Goal: Information Seeking & Learning: Understand process/instructions

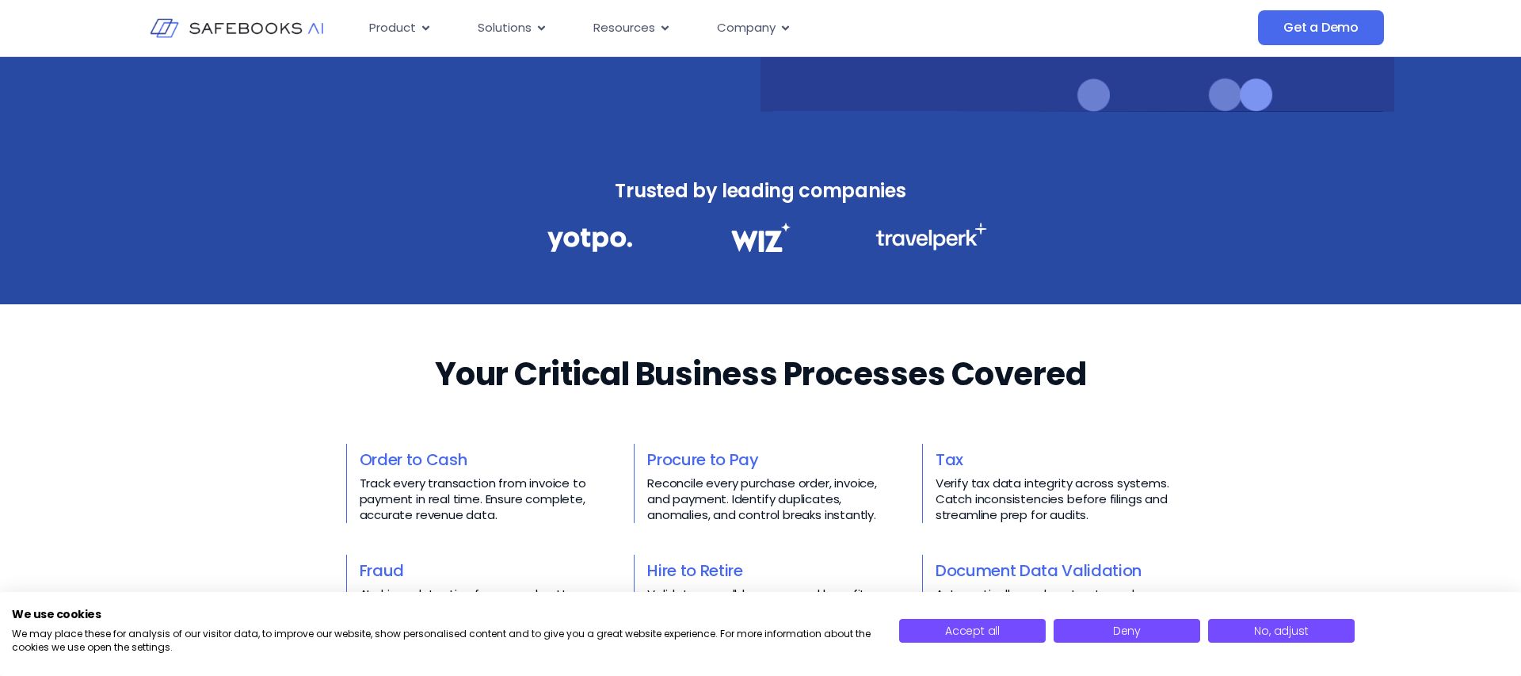
scroll to position [406, 0]
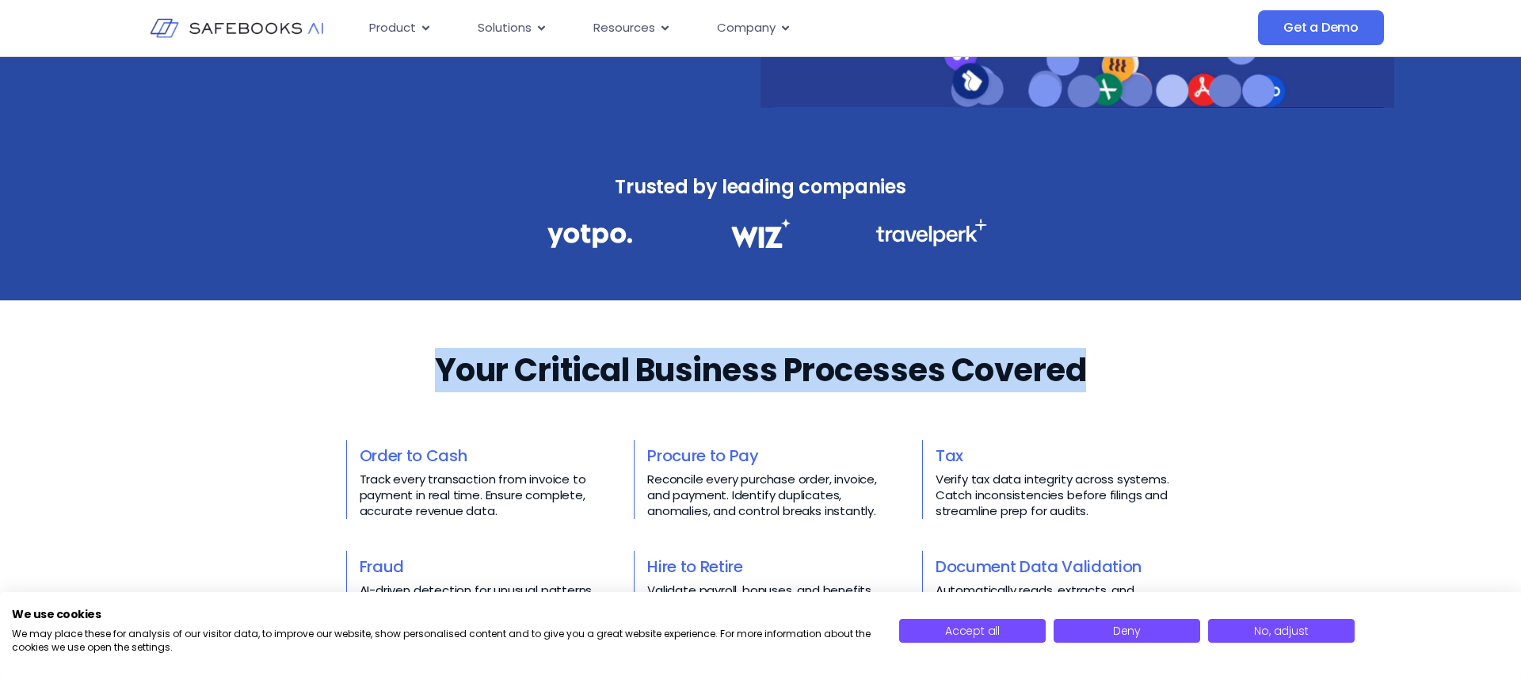
drag, startPoint x: 441, startPoint y: 369, endPoint x: 857, endPoint y: 399, distance: 417.1
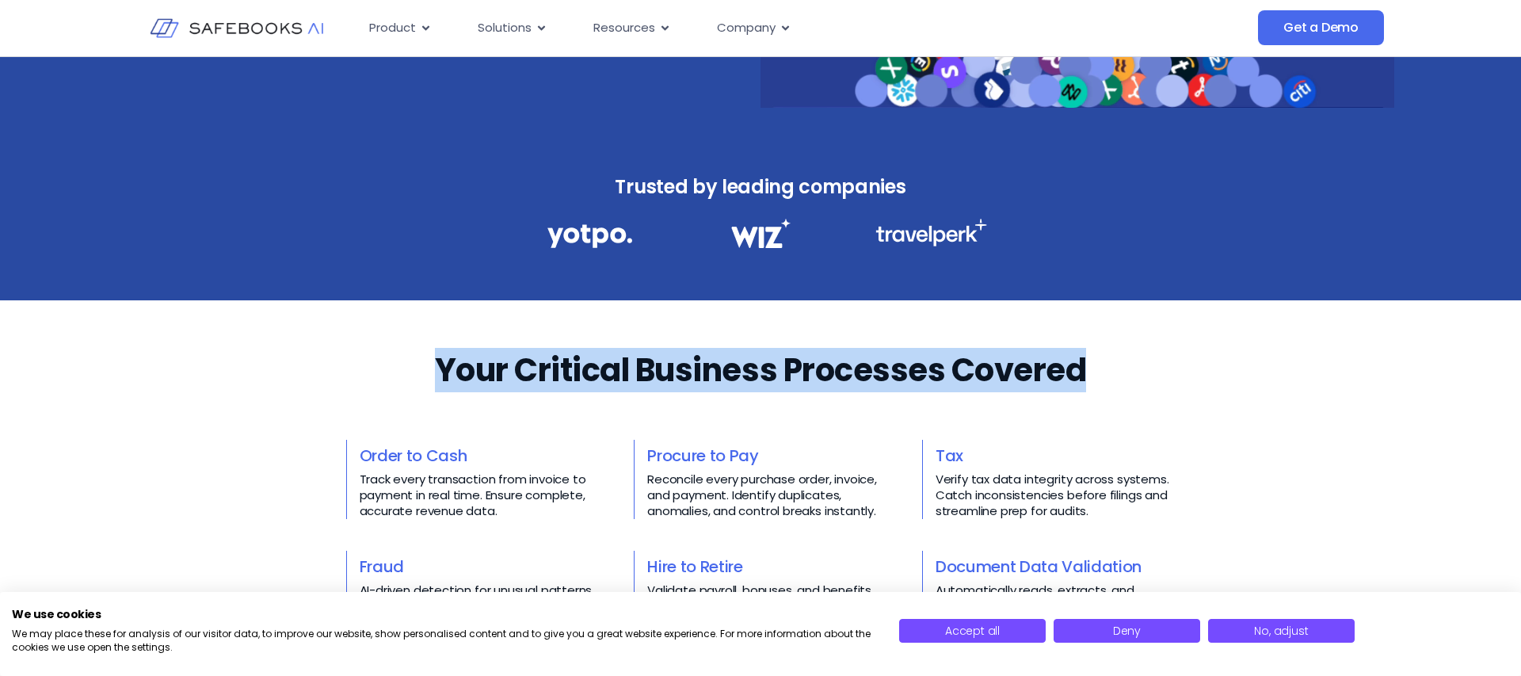
click at [857, 399] on div "Your Critical Business Processes Covered​​ Order to Cash Track every transactio…" at bounding box center [761, 533] width 830 height 371
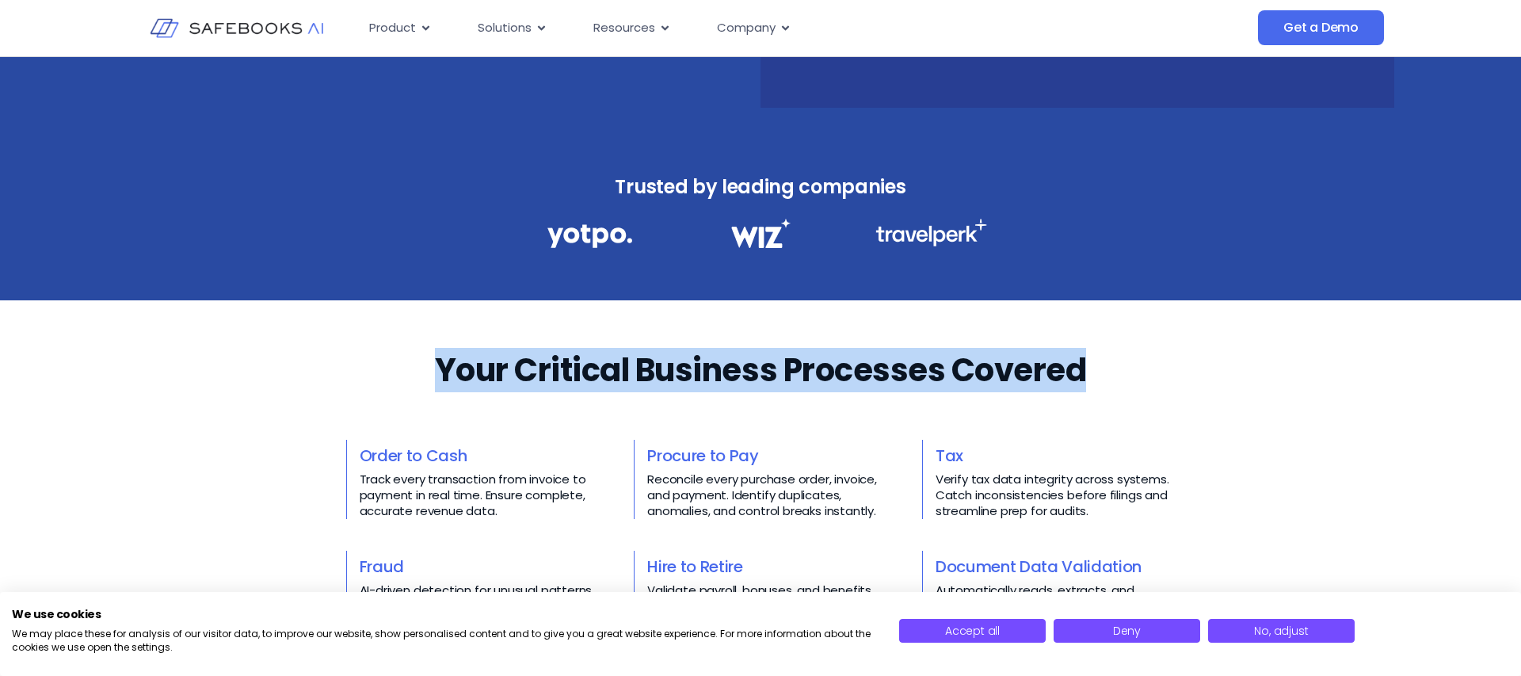
click at [857, 399] on div "Your Critical Business Processes Covered​​ Order to Cash Track every transactio…" at bounding box center [761, 533] width 830 height 371
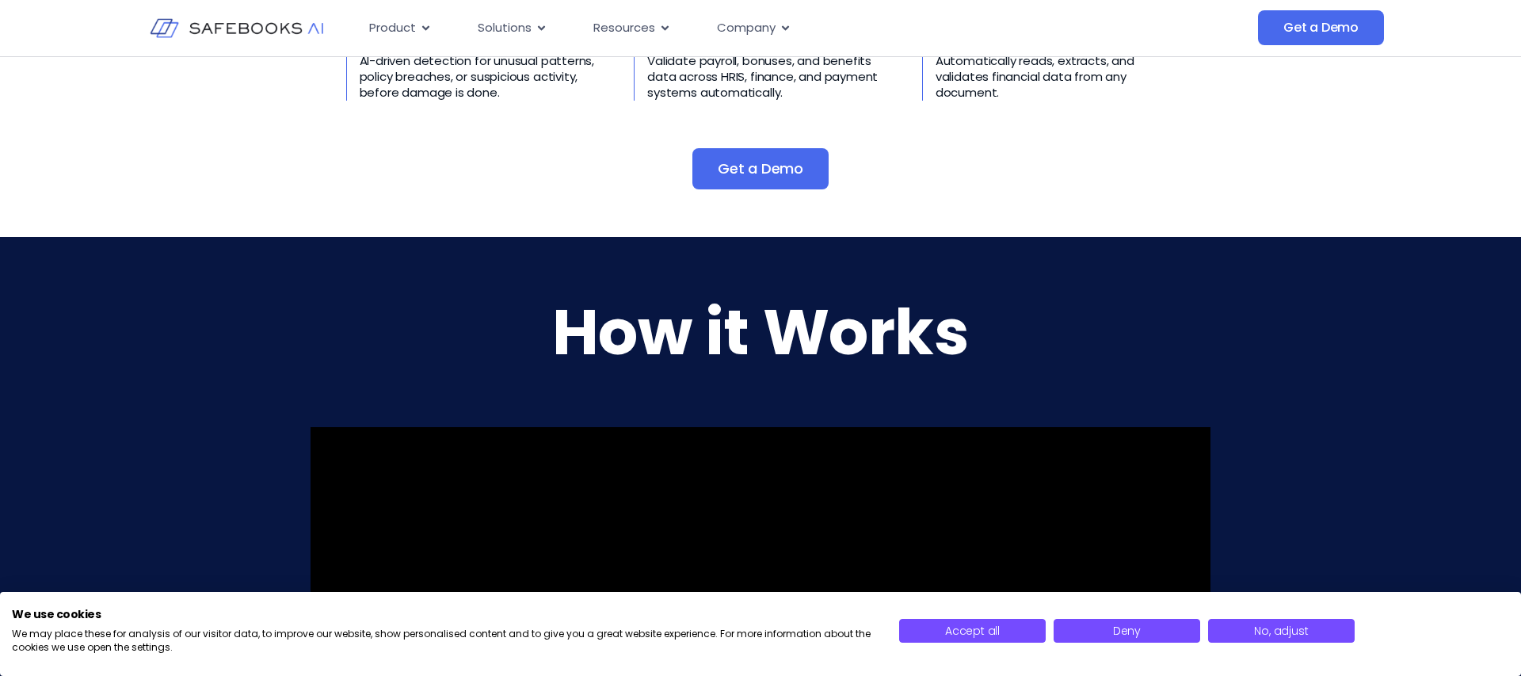
scroll to position [950, 0]
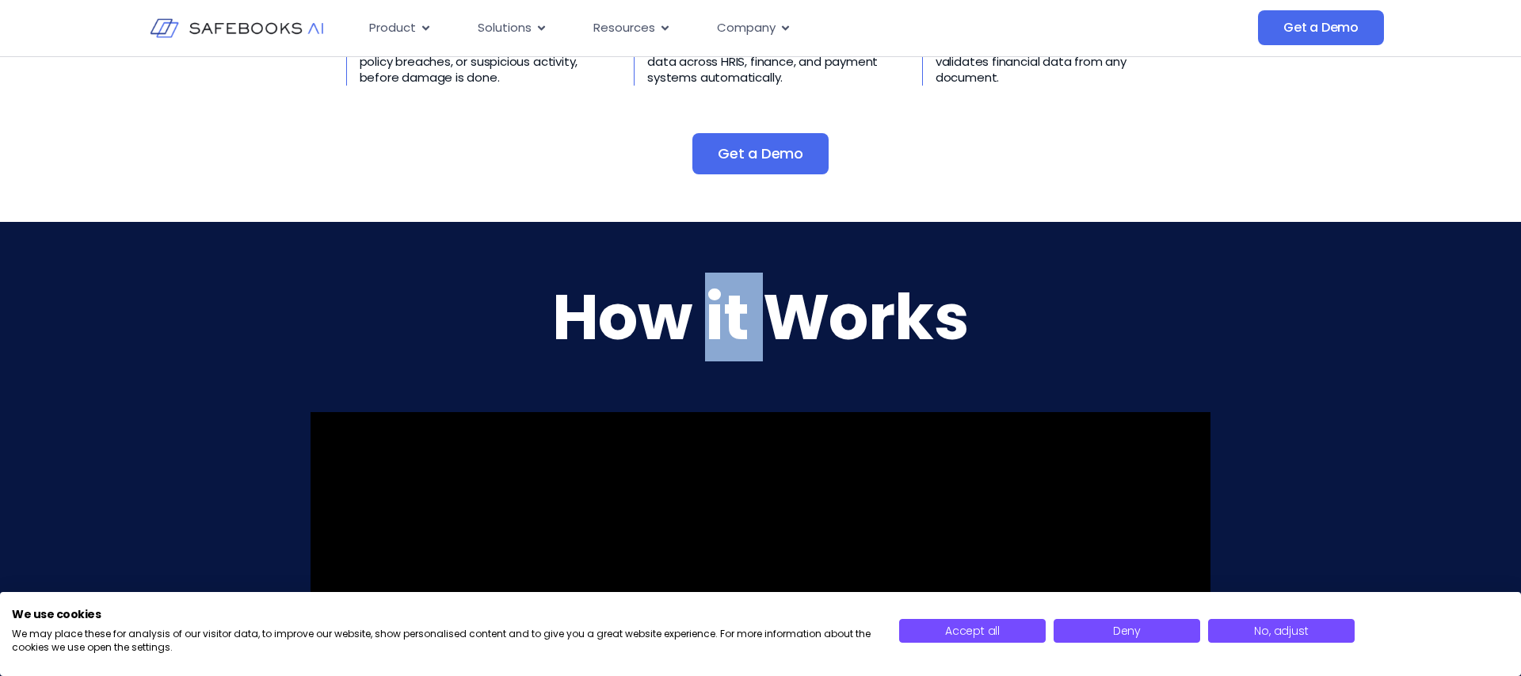
drag, startPoint x: 711, startPoint y: 328, endPoint x: 768, endPoint y: 329, distance: 57.1
click at [768, 329] on h2 "How it Works" at bounding box center [761, 317] width 900 height 44
drag, startPoint x: 693, startPoint y: 314, endPoint x: 761, endPoint y: 325, distance: 69.8
click at [761, 325] on h2 "How it Works" at bounding box center [761, 317] width 900 height 44
click at [707, 311] on h2 "How it Works" at bounding box center [761, 317] width 900 height 44
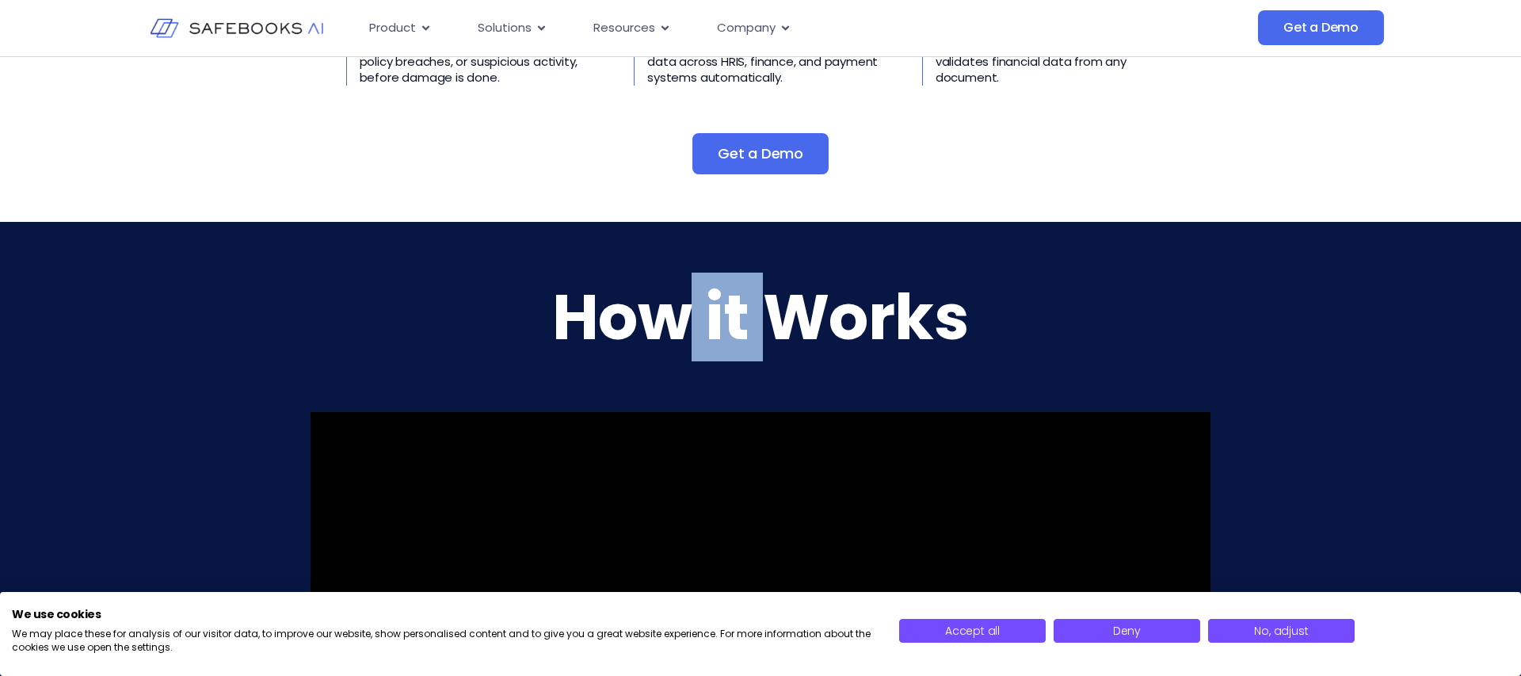
drag, startPoint x: 697, startPoint y: 319, endPoint x: 777, endPoint y: 322, distance: 79.3
click at [776, 321] on h2 "How it Works" at bounding box center [761, 317] width 900 height 44
drag, startPoint x: 689, startPoint y: 330, endPoint x: 769, endPoint y: 330, distance: 80.8
click at [770, 330] on h2 "How it Works" at bounding box center [761, 317] width 900 height 44
click at [702, 300] on h2 "How it Works" at bounding box center [761, 317] width 900 height 44
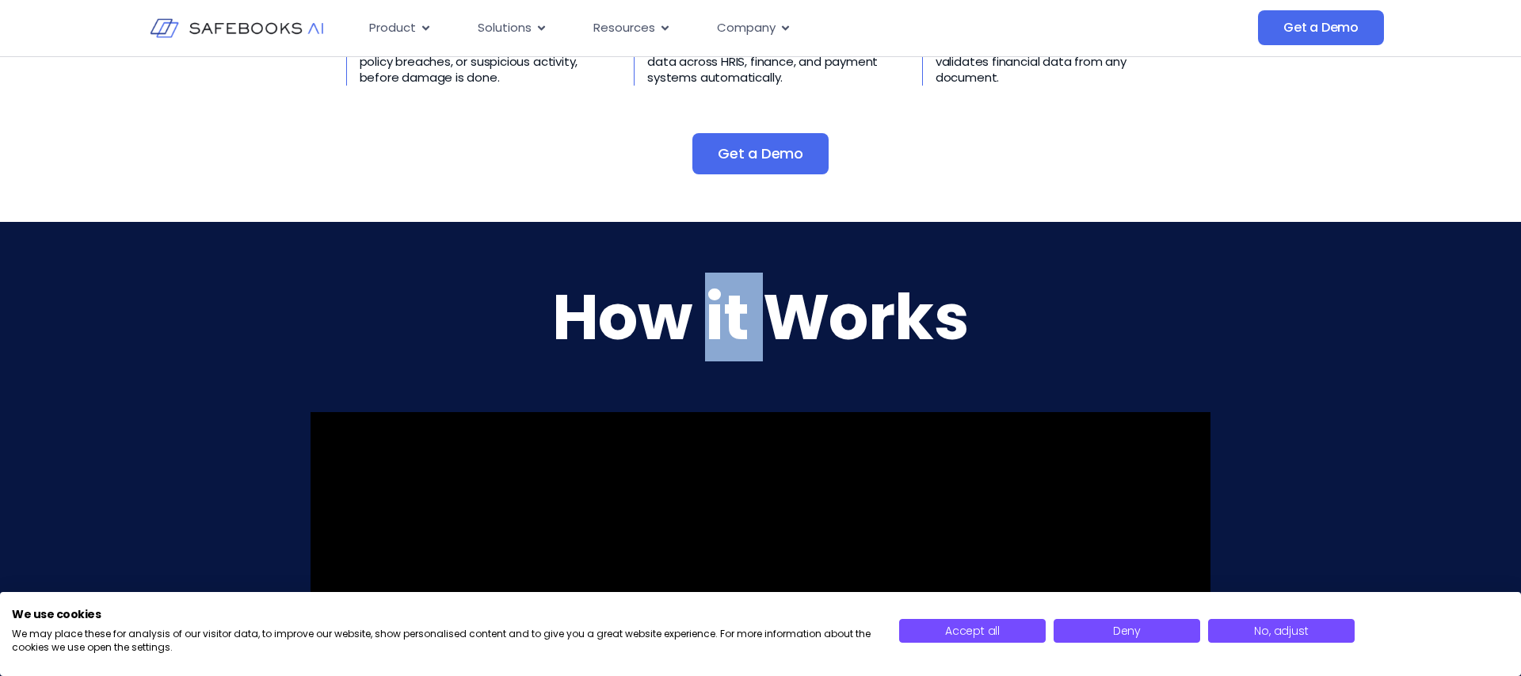
drag, startPoint x: 700, startPoint y: 303, endPoint x: 760, endPoint y: 309, distance: 60.6
click at [760, 309] on h2 "How it Works" at bounding box center [761, 317] width 900 height 44
drag, startPoint x: 696, startPoint y: 323, endPoint x: 765, endPoint y: 330, distance: 68.4
click at [765, 330] on h2 "How it Works" at bounding box center [761, 317] width 900 height 44
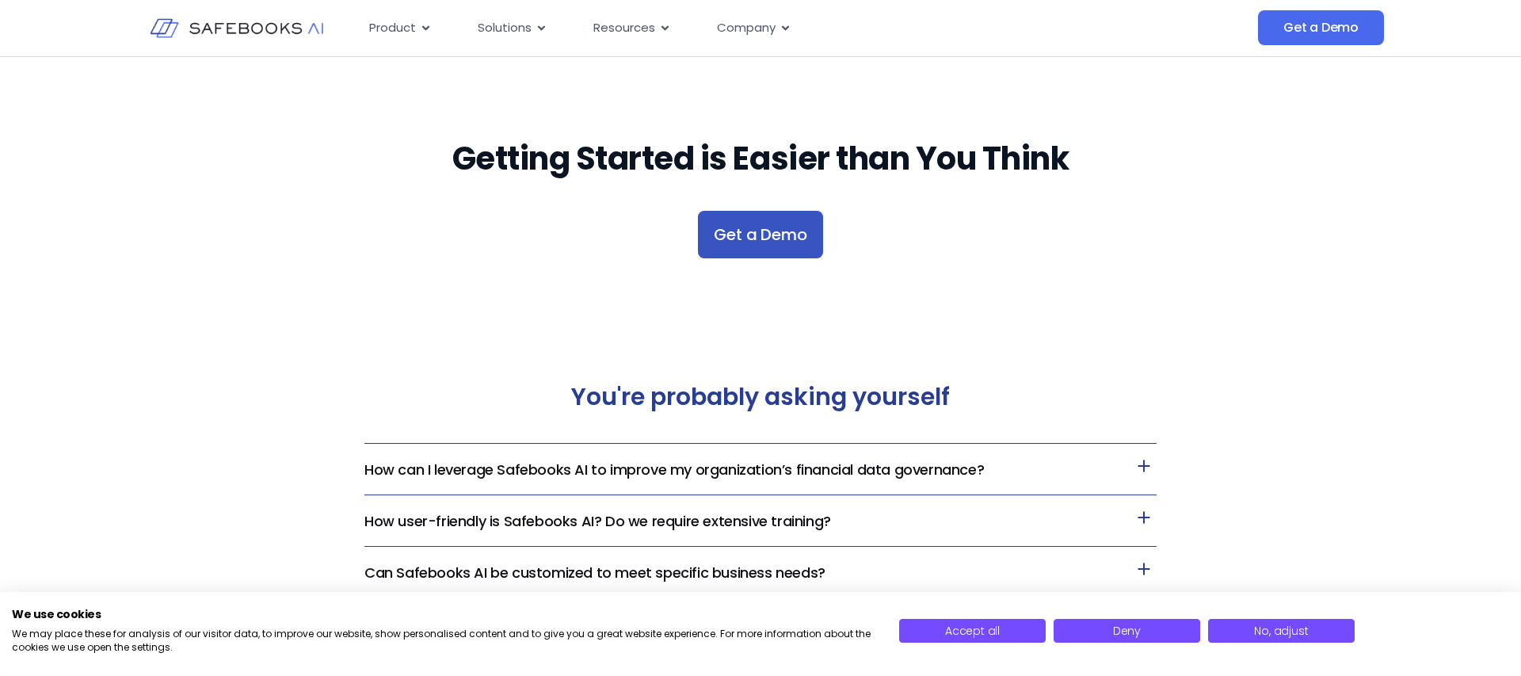
scroll to position [3069, 0]
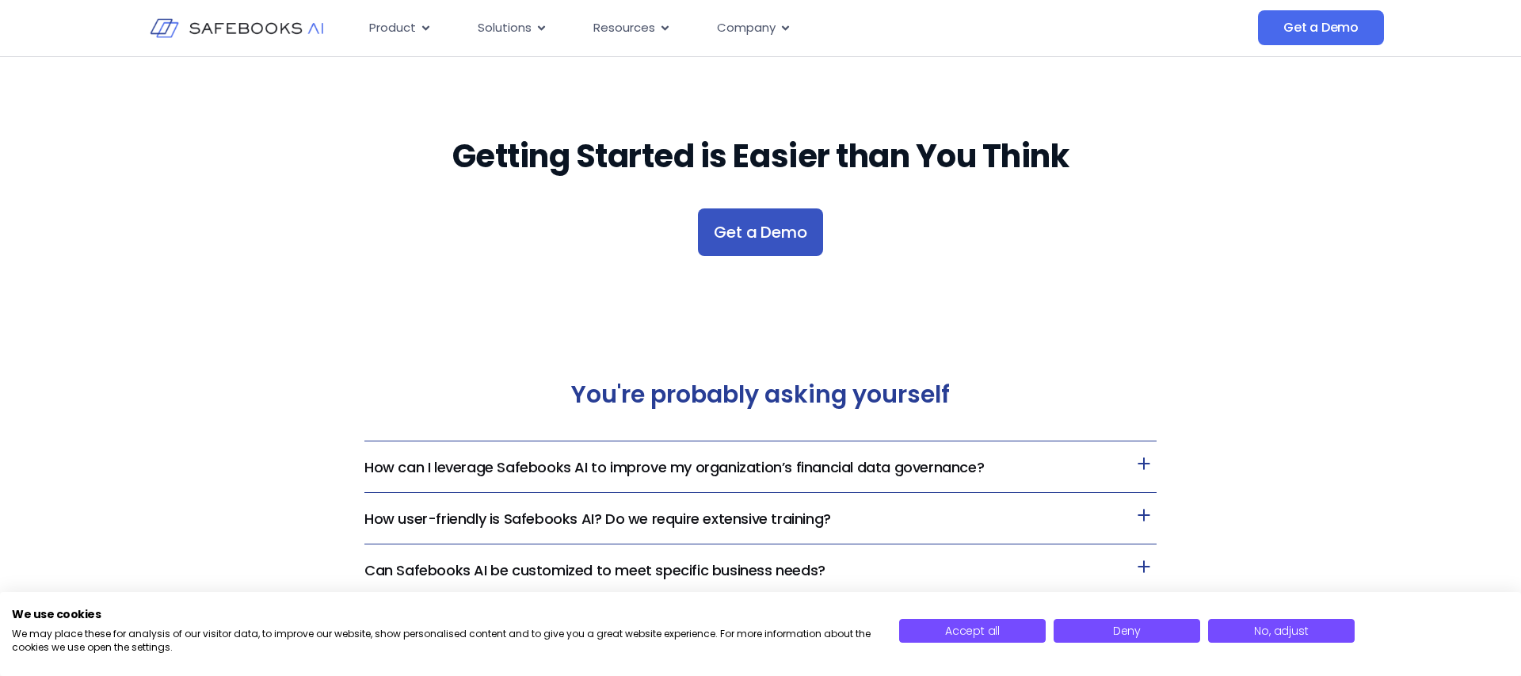
click at [751, 264] on div "Getting Started is Easier than You Think Get a Demo" at bounding box center [761, 186] width 900 height 266
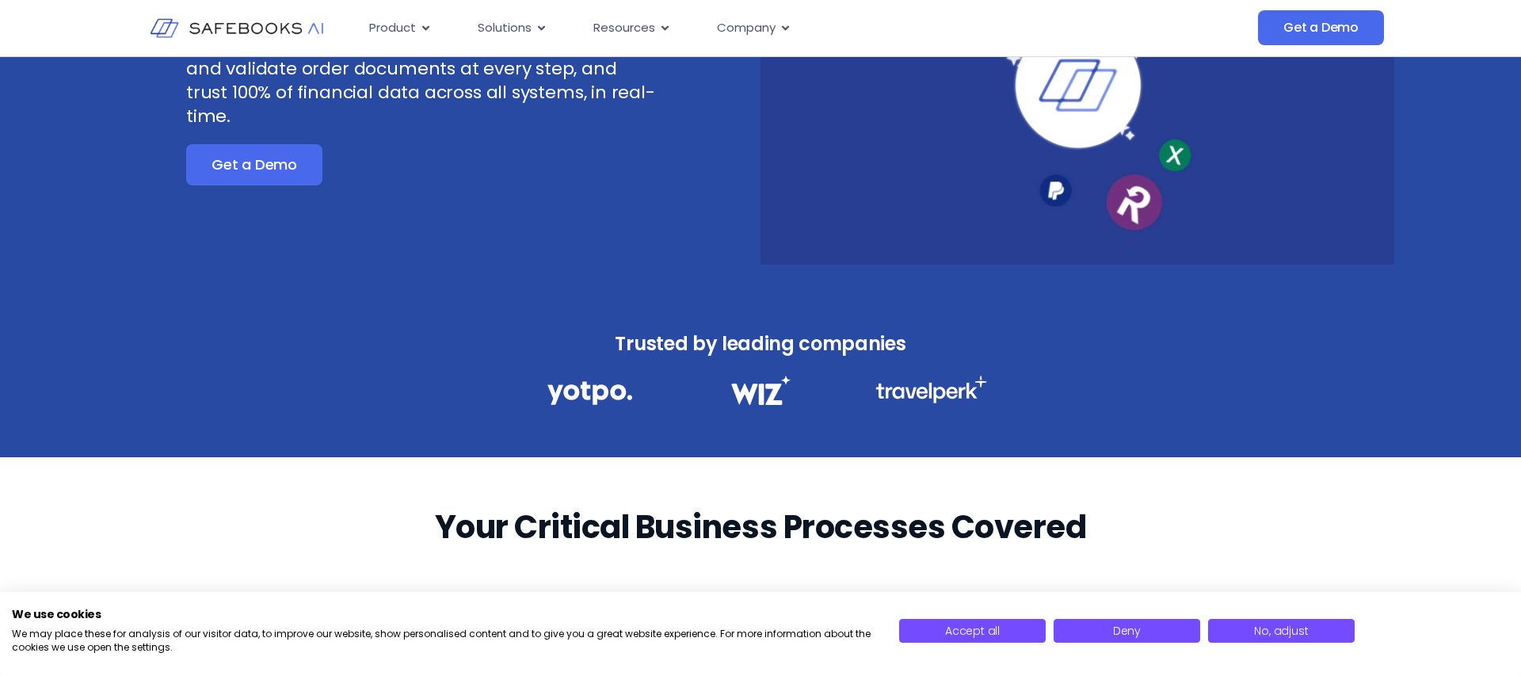
scroll to position [251, 0]
